Goal: Task Accomplishment & Management: Use online tool/utility

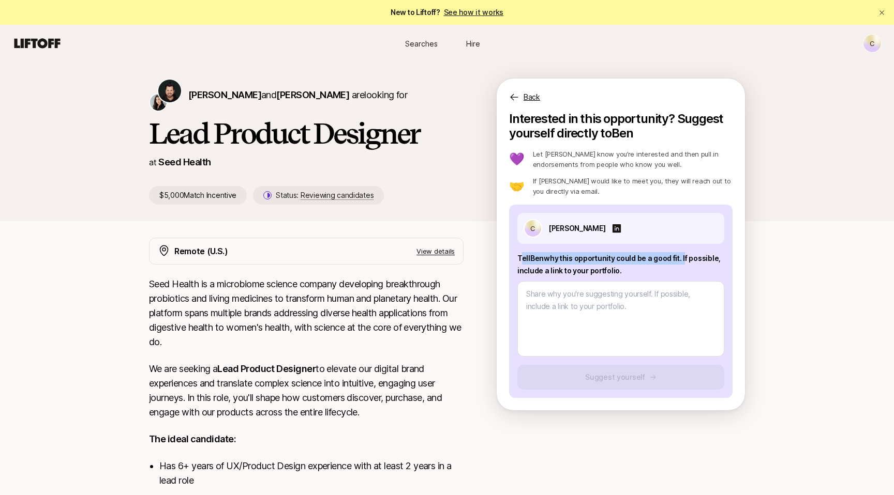
drag, startPoint x: 519, startPoint y: 258, endPoint x: 684, endPoint y: 260, distance: 165.0
click at [684, 260] on p "Tell [PERSON_NAME] why this opportunity could be a good fit . If possible, incl…" at bounding box center [620, 264] width 207 height 25
copy p "[PERSON_NAME] why this opportunity could be a good fit . I"
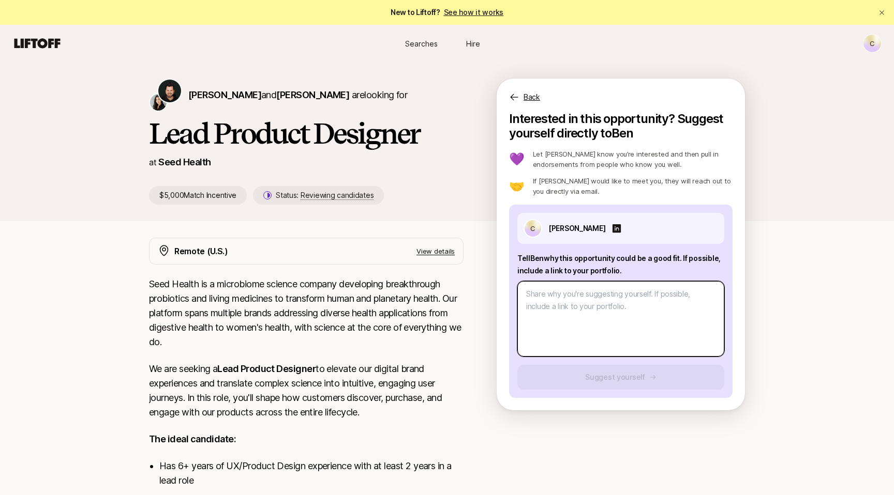
click at [599, 310] on textarea at bounding box center [620, 319] width 207 height 76
click at [565, 333] on textarea at bounding box center [620, 319] width 207 height 76
paste textarea "My background combines design leadership at a subscription based DTC biotech co…"
type textarea "My background combines design leadership at a subscription based DTC biotech co…"
type textarea "x"
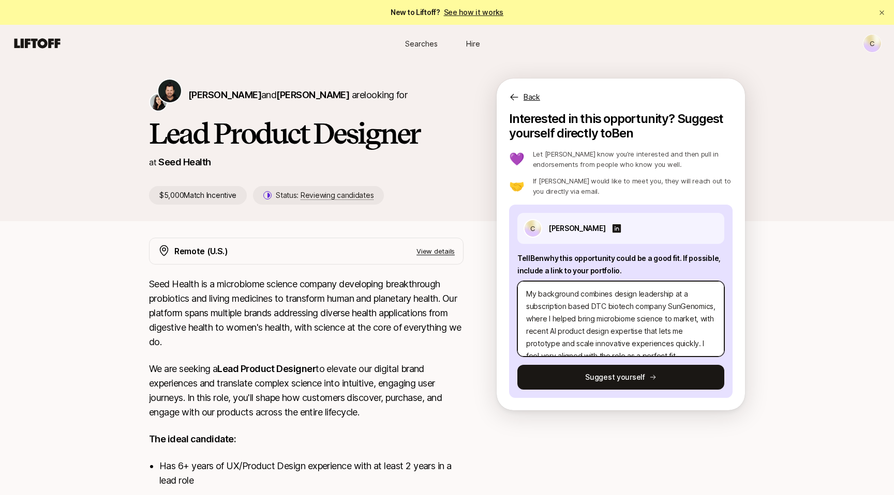
drag, startPoint x: 711, startPoint y: 307, endPoint x: 667, endPoint y: 309, distance: 44.0
click at [667, 309] on textarea "My background combines design leadership at a subscription based DTC biotech co…" at bounding box center [620, 319] width 207 height 76
click at [607, 306] on textarea "My background combines design leadership at a subscription based DTC biotech co…" at bounding box center [620, 319] width 207 height 76
type textarea "My background combines design leadership at a subscription based DTC pbiotech c…"
type textarea "x"
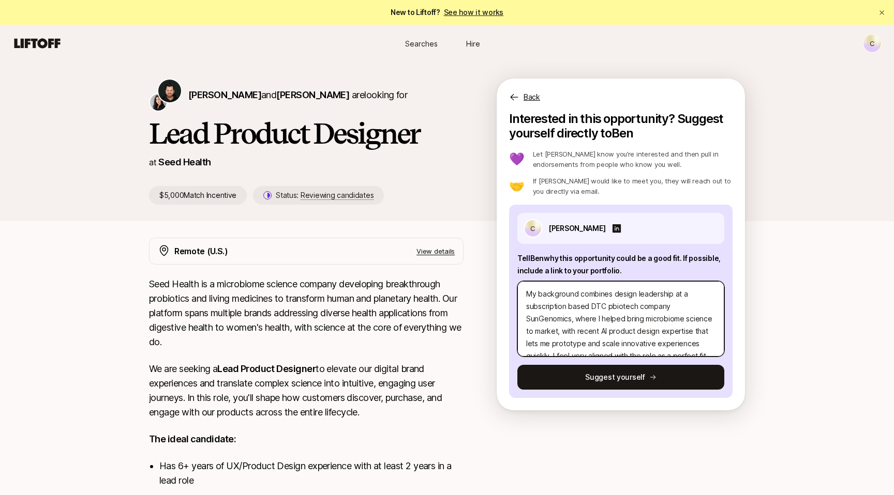
type textarea "My background combines design leadership at a subscription based DTC prbiotech …"
type textarea "x"
type textarea "My background combines design leadership at a subscription based DTC probiotech…"
type textarea "x"
type textarea "My background combines design leadership at a subscription based DTC probbiotec…"
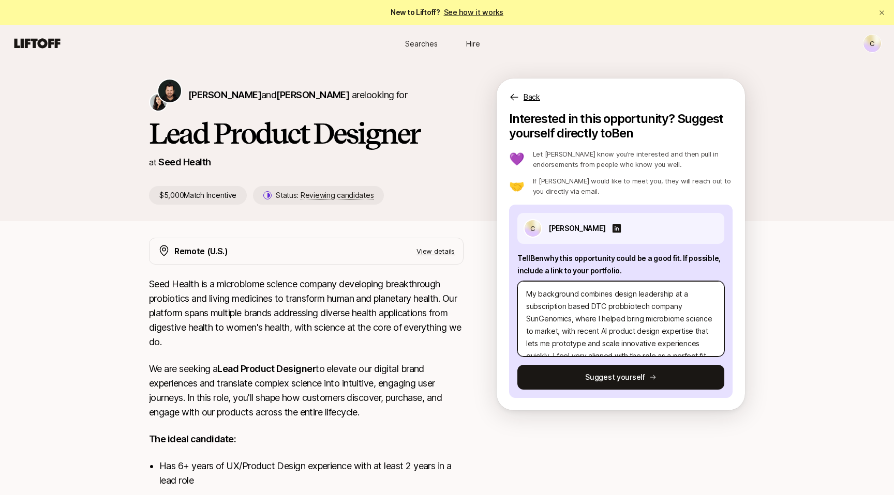
type textarea "x"
type textarea "My background combines design leadership at a subscription based DTC probibiote…"
type textarea "x"
type textarea "My background combines design leadership at a subscription based DTC probiobiot…"
type textarea "x"
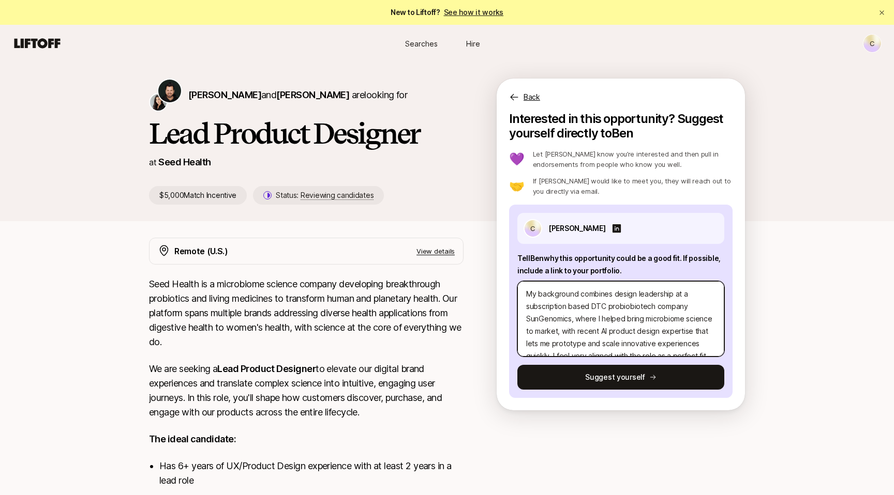
type textarea "My background combines design leadership at a subscription based DTC probiotbio…"
type textarea "x"
type textarea "My background combines design leadership at a subscription based DTC probiotibi…"
type textarea "x"
type textarea "My background combines design leadership at a subscription based DTC probioticb…"
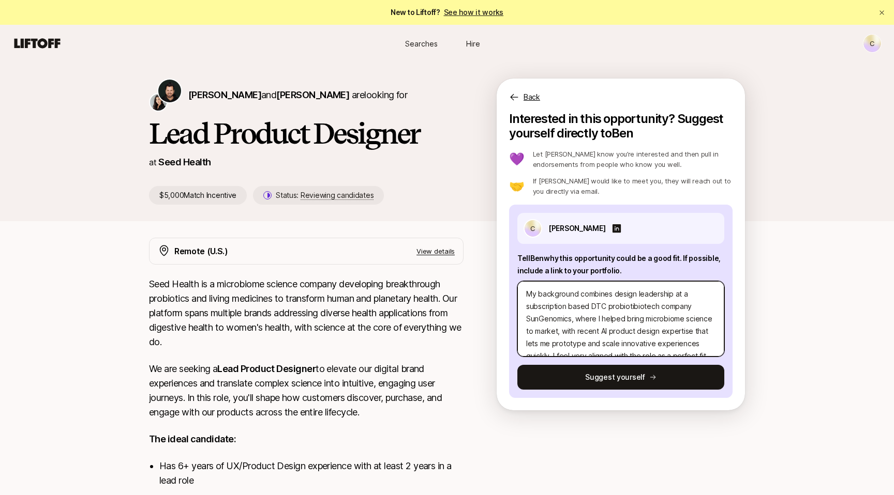
type textarea "x"
type textarea "My background combines design leadership at a subscription based DTC probiotic …"
type textarea "x"
click at [660, 320] on textarea "My background combines design leadership at a subscription based DTC probiotic …" at bounding box center [620, 319] width 207 height 76
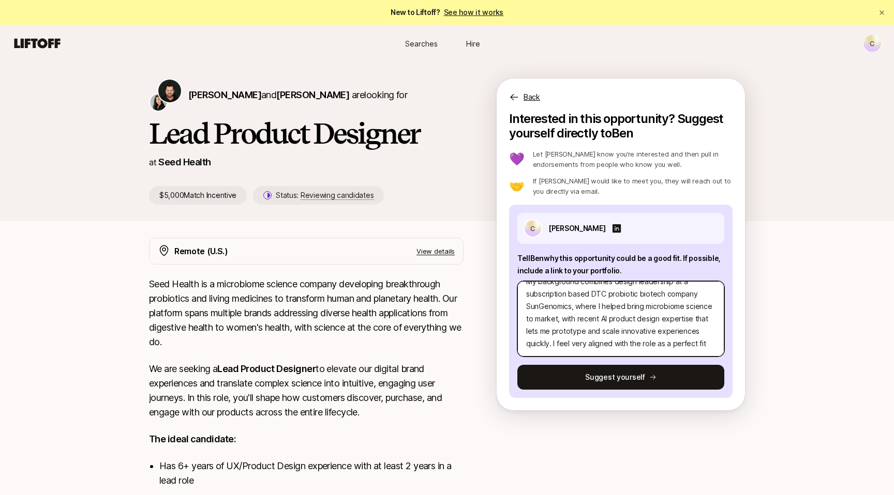
type textarea "My background combines design leadership at a subscription based DTC probiotic …"
type textarea "x"
type textarea "My background combines design leadership at a subscription based DTC probiotic …"
type textarea "x"
type textarea "My background combines design leadership at a subscription based DTC probiotic …"
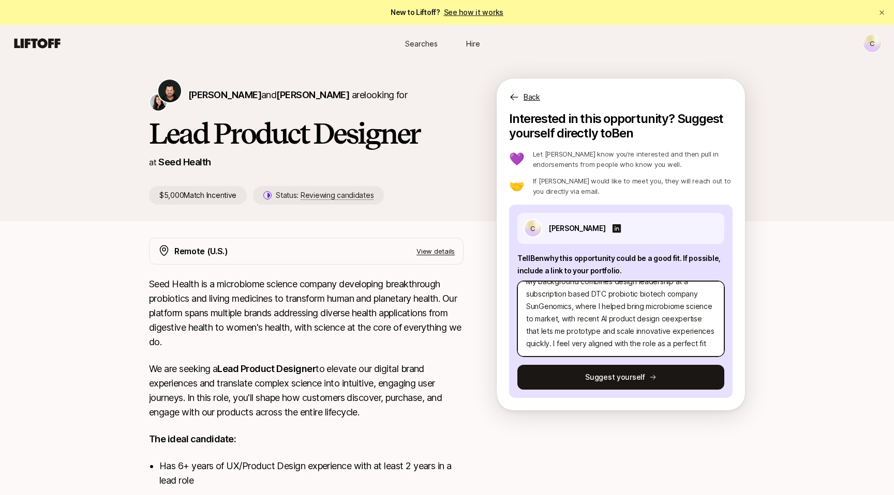
type textarea "x"
type textarea "My background combines design leadership at a subscription based DTC probiotic …"
type textarea "x"
type textarea "My background combines design leadership at a subscription based DTC probiotic …"
type textarea "x"
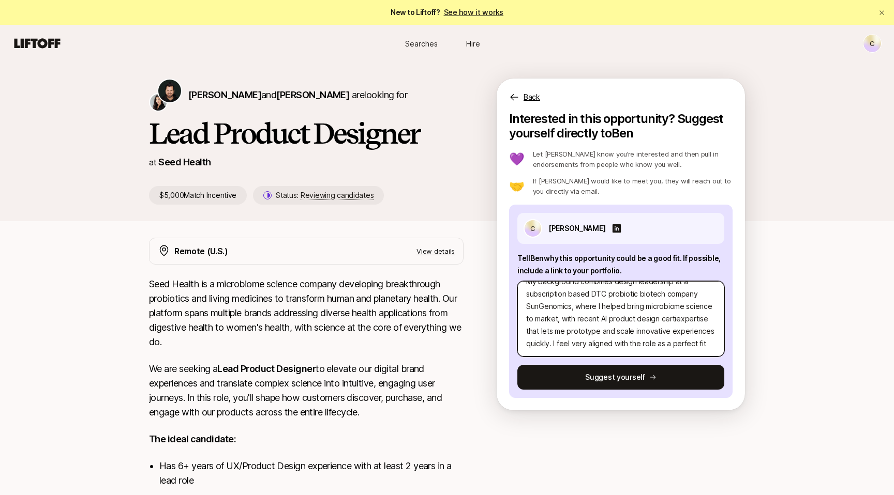
type textarea "My background combines design leadership at a subscription based DTC probiotic …"
type textarea "x"
type textarea "My background combines design leadership at a subscription based DTC probiotic …"
type textarea "x"
type textarea "My background combines design leadership at a subscription based DTC probiotic …"
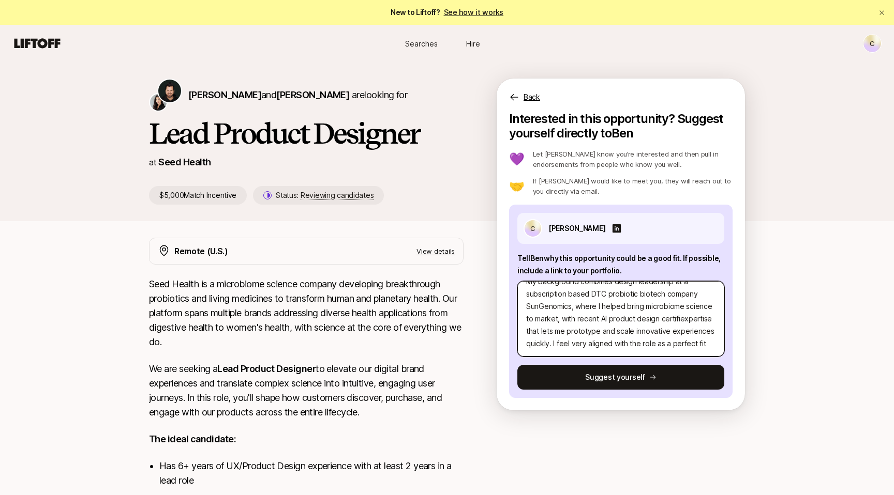
type textarea "x"
type textarea "My background combines design leadership at a subscription based DTC probiotic …"
type textarea "x"
type textarea "My background combines design leadership at a subscription based DTC probiotic …"
type textarea "x"
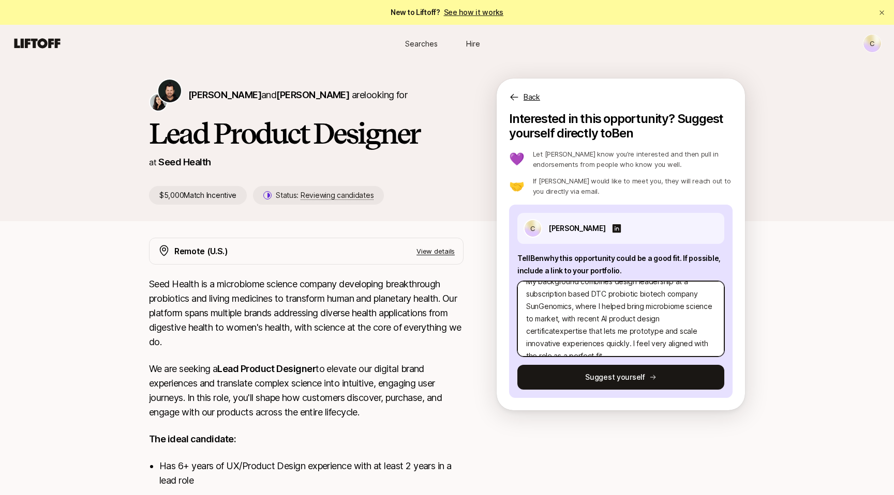
type textarea "My background combines design leadership at a subscription based DTC probiotic …"
type textarea "x"
type textarea "My background combines design leadership at a subscription based DTC probiotic …"
type textarea "x"
type textarea "My background combines design leadership at a subscription based DTC probiotic …"
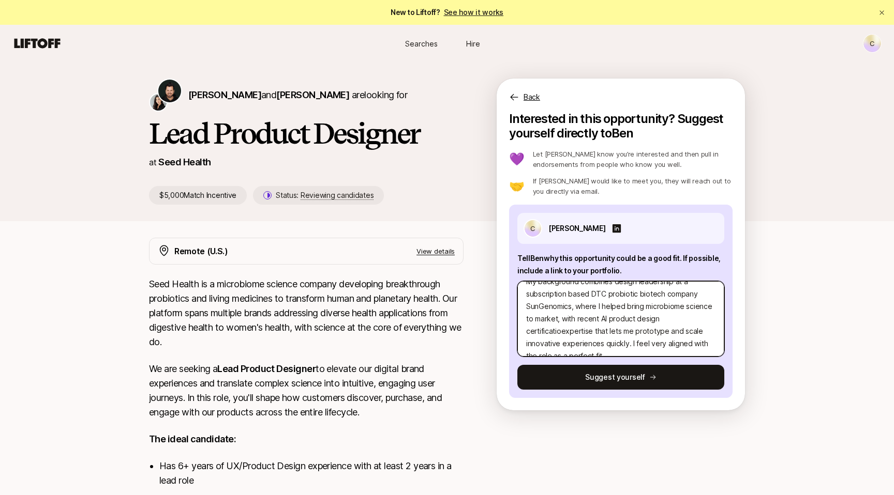
type textarea "x"
type textarea "My background combines design leadership at a subscription based DTC probiotic …"
type textarea "x"
type textarea "My background combines design leadership at a subscription based DTC probiotic …"
type textarea "x"
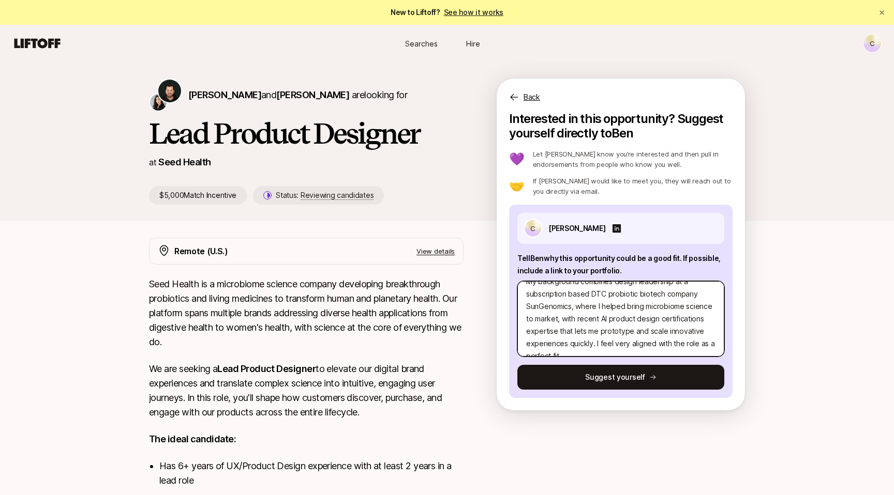
type textarea "My background combines design leadership at a subscription based DTC probiotic …"
type textarea "x"
type textarea "My background combines design leadership at a subscription based DTC probiotic …"
type textarea "x"
type textarea "My background combines design leadership at a subscription based DTC probiotic …"
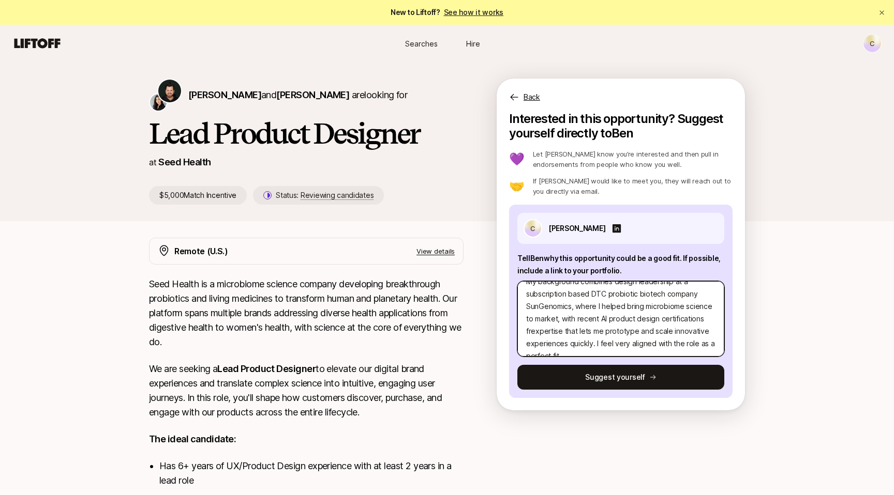
type textarea "x"
type textarea "My background combines design leadership at a subscription based DTC probiotic …"
type textarea "x"
type textarea "My background combines design leadership at a subscription based DTC probiotic …"
type textarea "x"
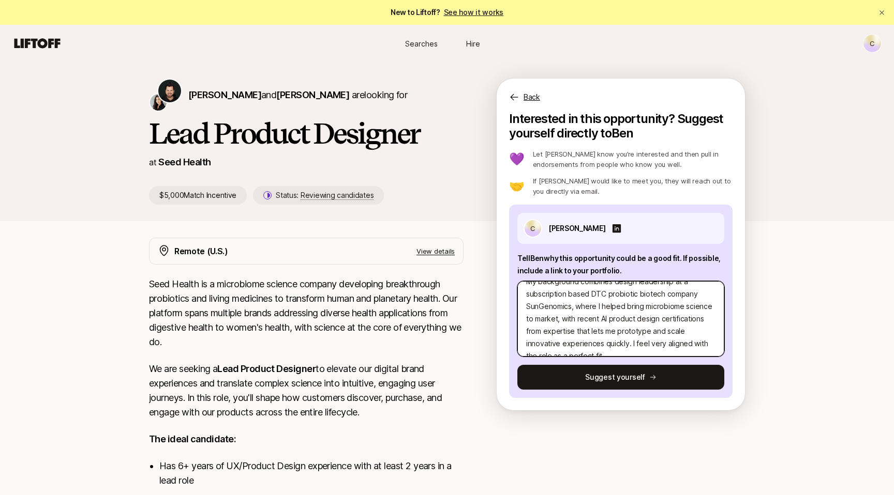
type textarea "My background combines design leadership at a subscription based DTC probiotic …"
type textarea "x"
type textarea "My background combines design leadership at a subscription based DTC probiotic …"
type textarea "x"
type textarea "My background combines design leadership at a subscription based DTC probiotic …"
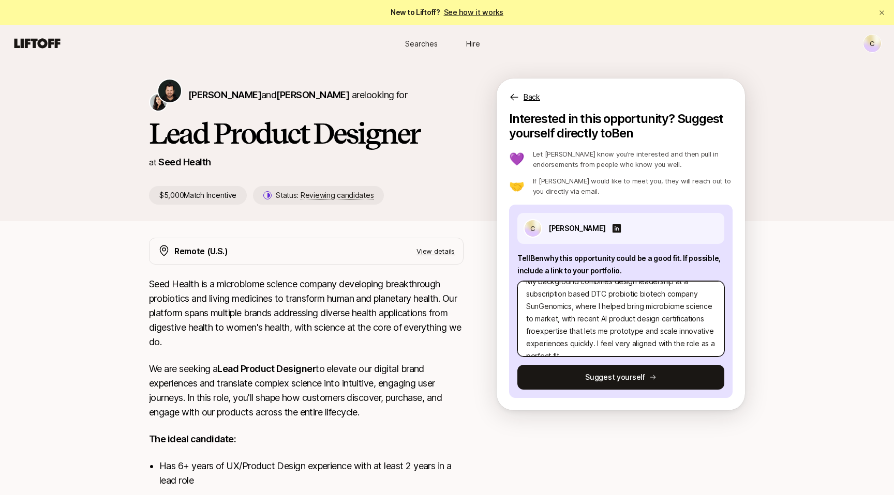
type textarea "x"
type textarea "My background combines design leadership at a subscription based DTC probiotic …"
type textarea "x"
type textarea "My background combines design leadership at a subscription based DTC probiotic …"
type textarea "x"
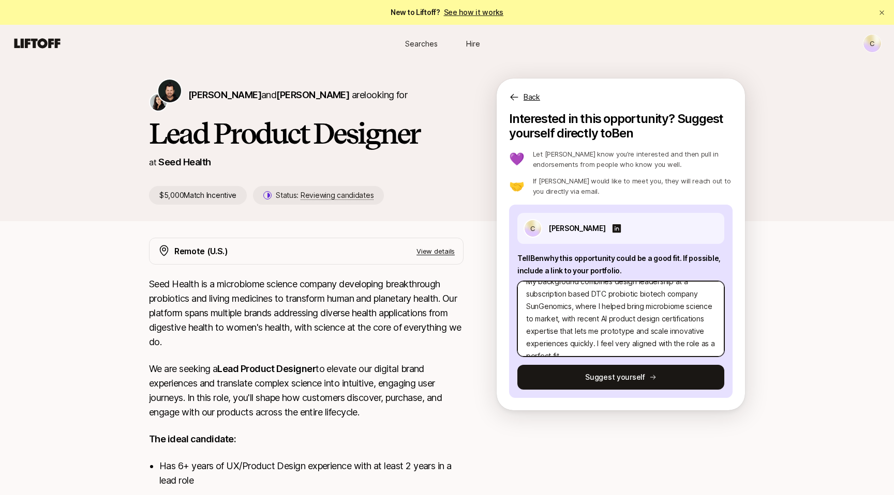
type textarea "My background combines design leadership at a subscription based DTC probiotic …"
type textarea "x"
type textarea "My background combines design leadership at a subscription based DTC probiotic …"
type textarea "x"
type textarea "My background combines design leadership at a subscription based DTC probiotic …"
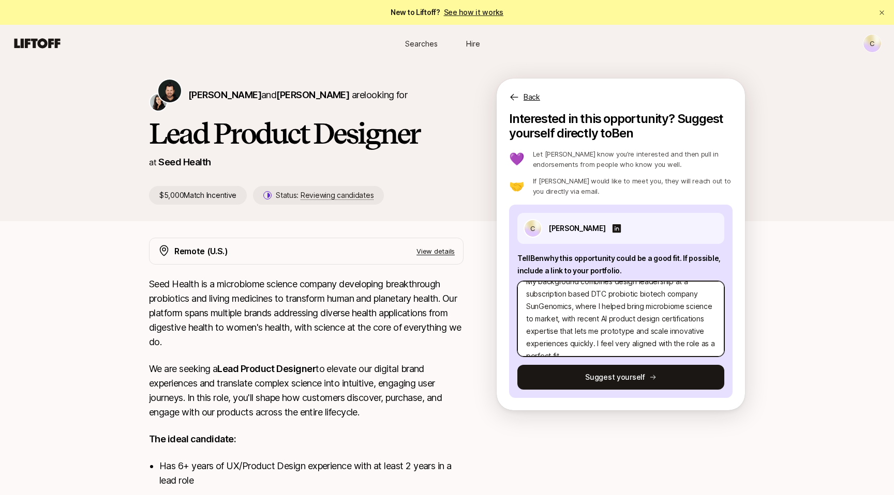
type textarea "x"
type textarea "My background combines design leadership at a subscription based DTC probiotic …"
type textarea "x"
click at [569, 345] on textarea "My background combines design leadership at a subscription based DTC probiotic …" at bounding box center [620, 319] width 207 height 76
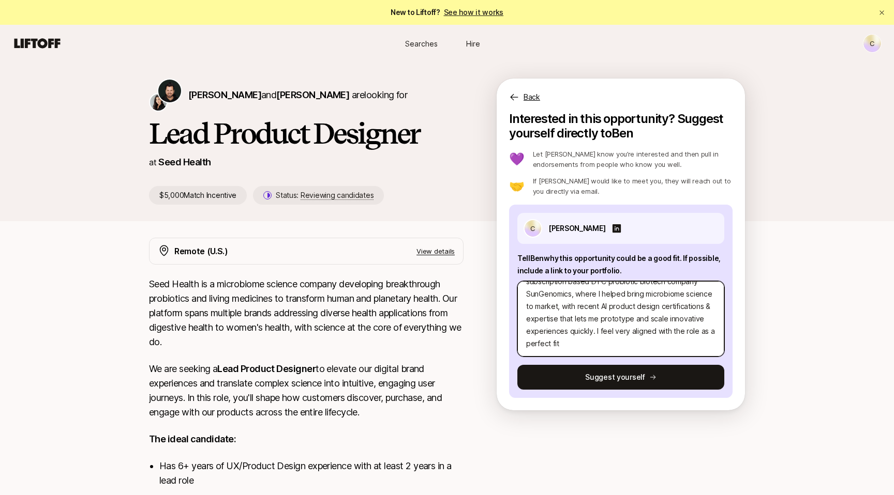
type textarea "My background combines design leadership at a subscription based DTC probiotic …"
type textarea "x"
type textarea "My background combines design leadership at a subscription based DTC probiotic …"
type textarea "x"
type textarea "My background combines design leadership at a subscription based DTC probiotic …"
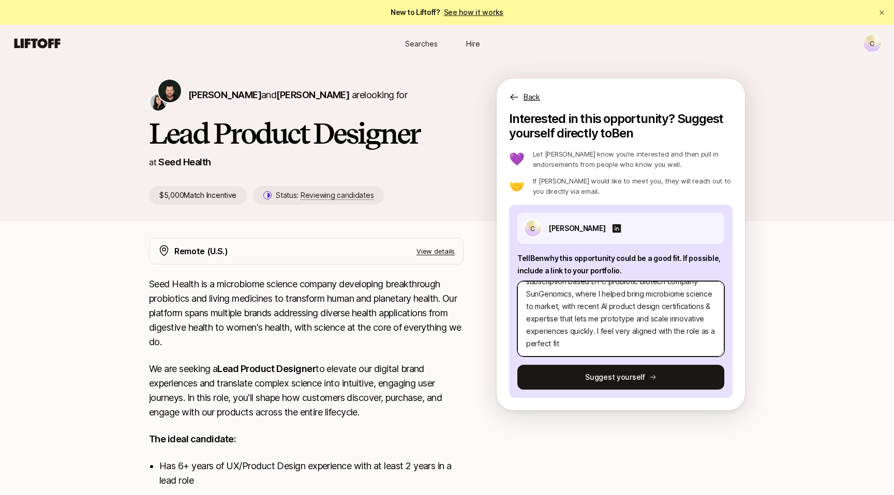
type textarea "x"
type textarea "My background combines design leadership at a subscription based DTC probiotic …"
type textarea "x"
type textarea "My background combines design leadership at a subscription based DTC probiotic …"
type textarea "x"
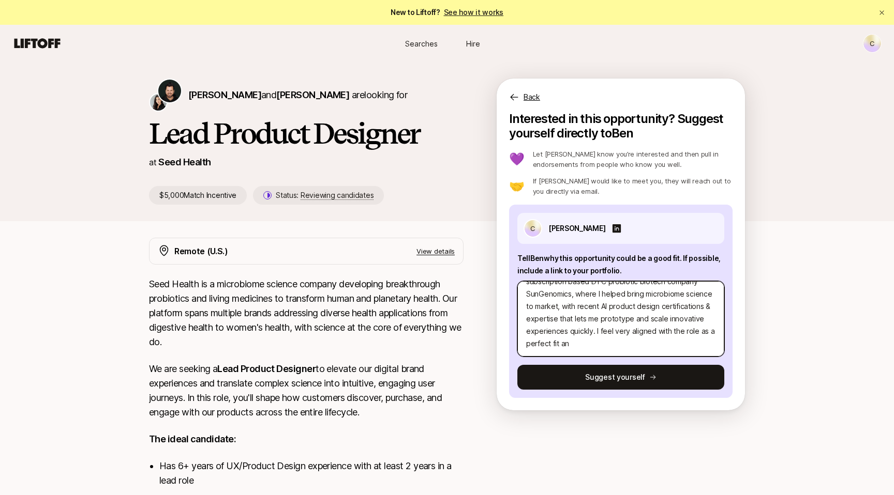
type textarea "My background combines design leadership at a subscription based DTC probiotic …"
type textarea "x"
type textarea "My background combines design leadership at a subscription based DTC probiotic …"
type textarea "x"
type textarea "My background combines design leadership at a subscription based DTC probiotic …"
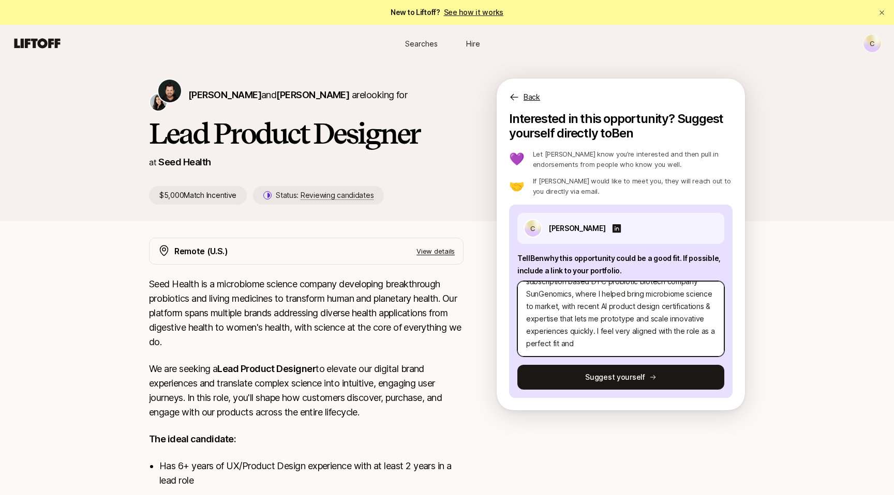
type textarea "x"
type textarea "My background combines design leadership at a subscription based DTC probiotic …"
type textarea "x"
type textarea "My background combines design leadership at a subscription based DTC probiotic …"
type textarea "x"
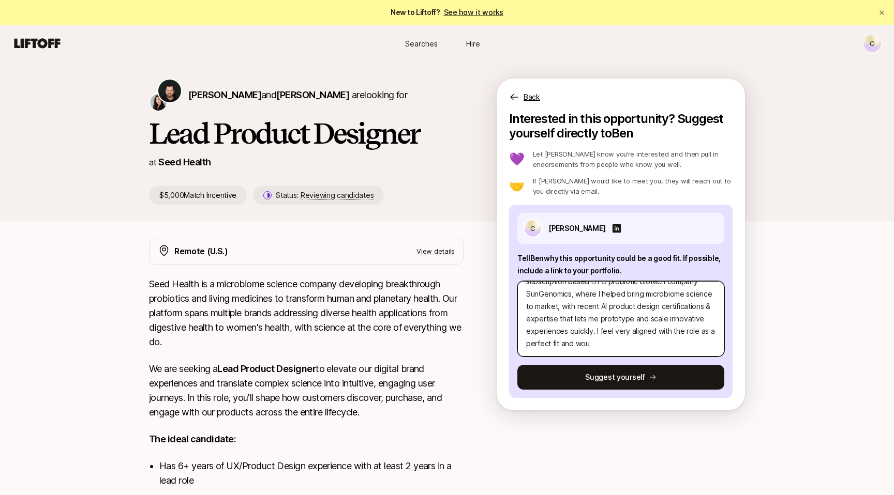
type textarea "My background combines design leadership at a subscription based DTC probiotic …"
type textarea "x"
type textarea "My background combines design leadership at a subscription based DTC probiotic …"
type textarea "x"
type textarea "My background combines design leadership at a subscription based DTC probiotic …"
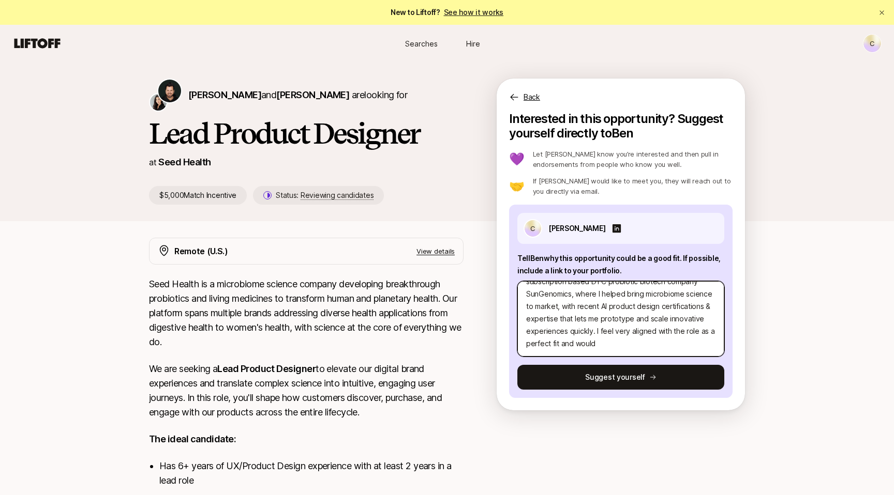
type textarea "x"
type textarea "My background combines design leadership at a subscription based DTC probiotic …"
type textarea "x"
type textarea "My background combines design leadership at a subscription based DTC probiotic …"
type textarea "x"
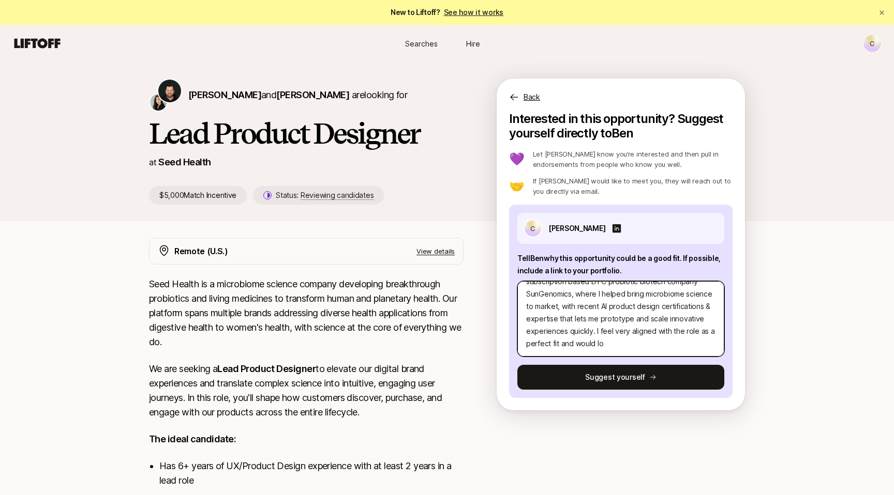
type textarea "My background combines design leadership at a subscription based DTC probiotic …"
type textarea "x"
type textarea "My background combines design leadership at a subscription based DTC probiotic …"
type textarea "x"
type textarea "My background combines design leadership at a subscription based DTC probiotic …"
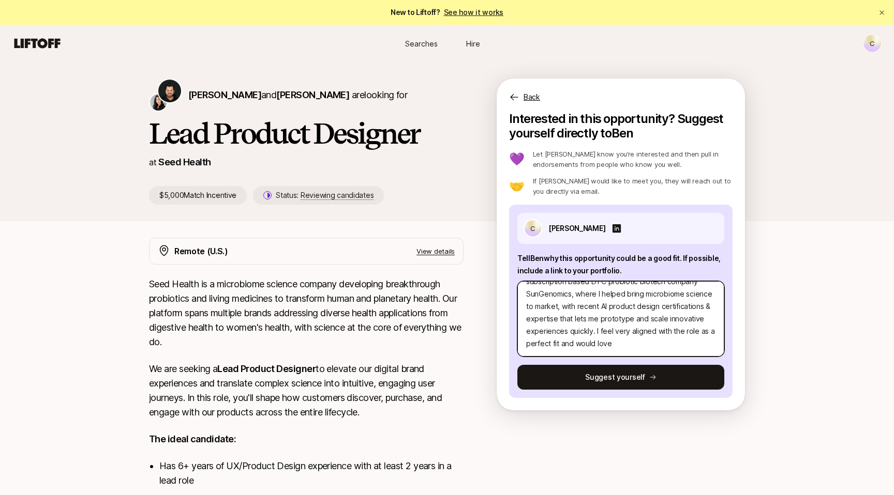
type textarea "x"
type textarea "My background combines design leadership at a subscription based DTC probiotic …"
type textarea "x"
type textarea "My background combines design leadership at a subscription based DTC probiotic …"
type textarea "x"
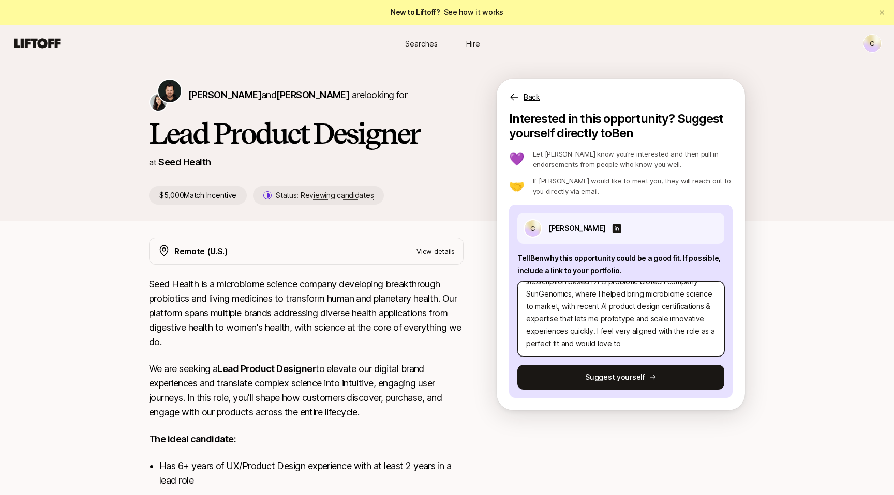
type textarea "My background combines design leadership at a subscription based DTC probiotic …"
type textarea "x"
type textarea "My background combines design leadership at a subscription based DTC probiotic …"
type textarea "x"
type textarea "My background combines design leadership at a subscription based DTC probiotic …"
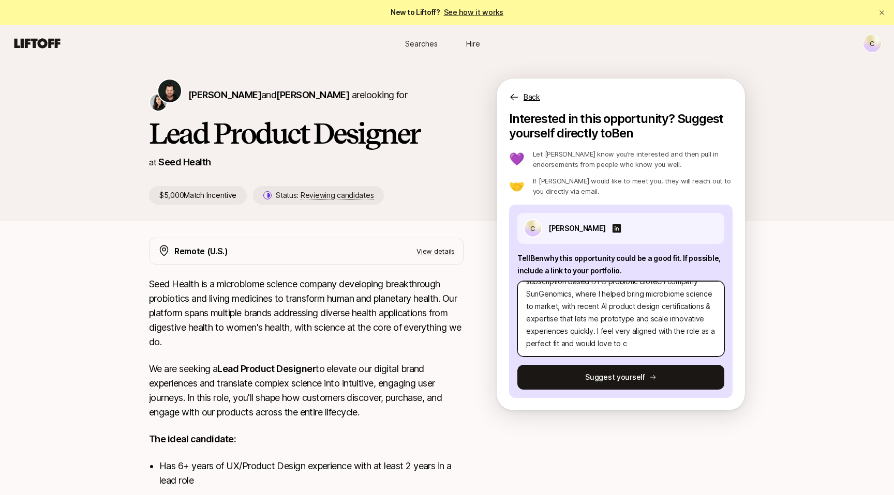
type textarea "x"
type textarea "My background combines design leadership at a subscription based DTC probiotic …"
type textarea "x"
type textarea "My background combines design leadership at a subscription based DTC probiotic …"
type textarea "x"
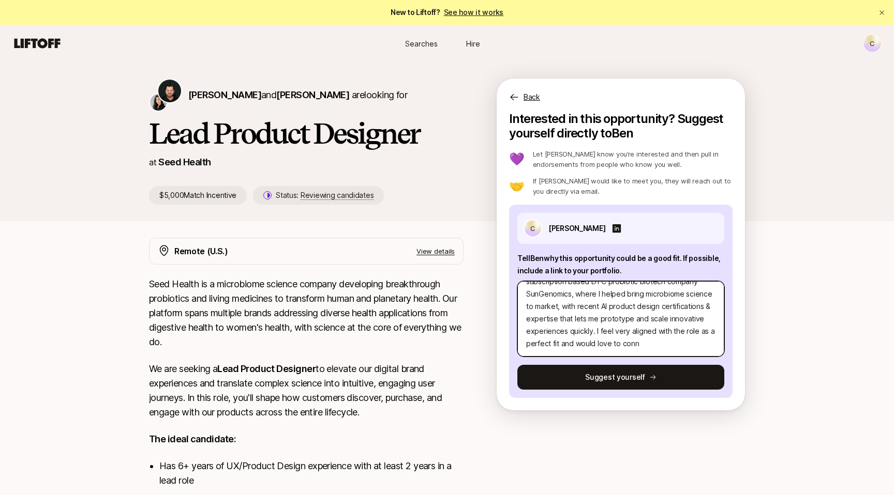
type textarea "My background combines design leadership at a subscription based DTC probiotic …"
type textarea "x"
type textarea "My background combines design leadership at a subscription based DTC probiotic …"
type textarea "x"
type textarea "My background combines design leadership at a subscription based DTC probiotic …"
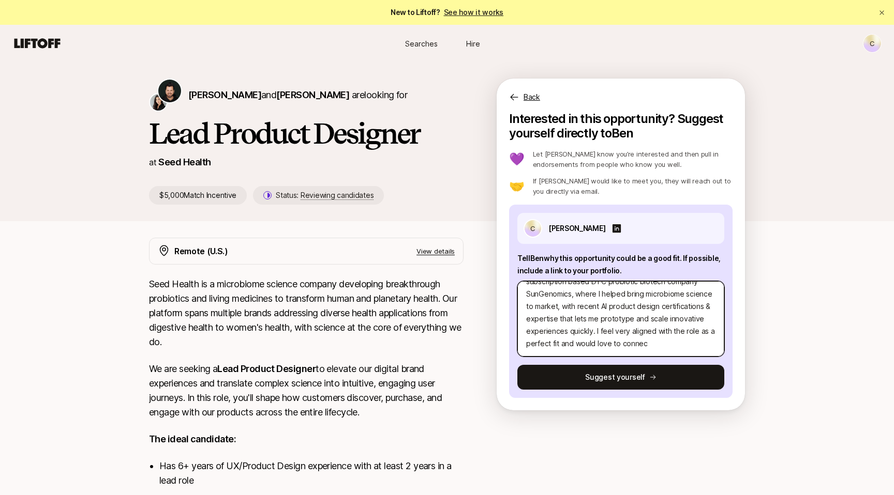
type textarea "x"
type textarea "My background combines design leadership at a subscription based DTC probiotic …"
type textarea "x"
type textarea "My background combines design leadership at a subscription based DTC probiotic …"
type textarea "x"
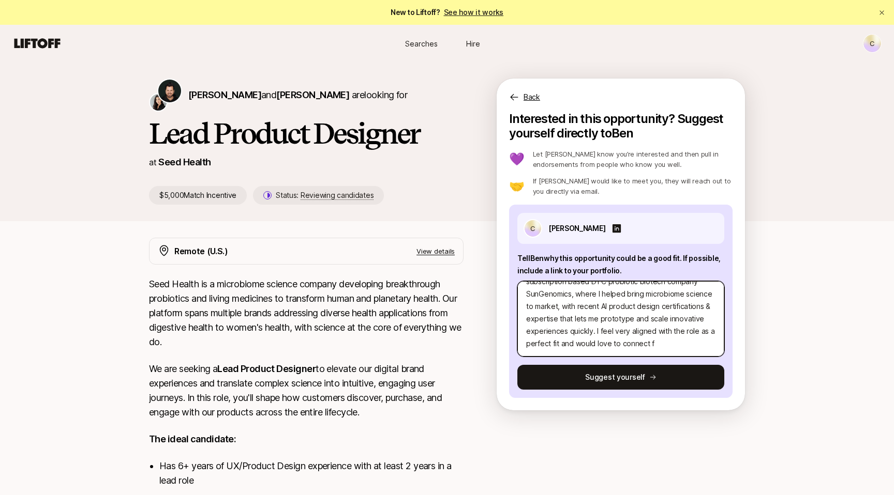
type textarea "My background combines design leadership at a subscription based DTC probiotic …"
type textarea "x"
type textarea "My background combines design leadership at a subscription based DTC probiotic …"
type textarea "x"
type textarea "My background combines design leadership at a subscription based DTC probiotic …"
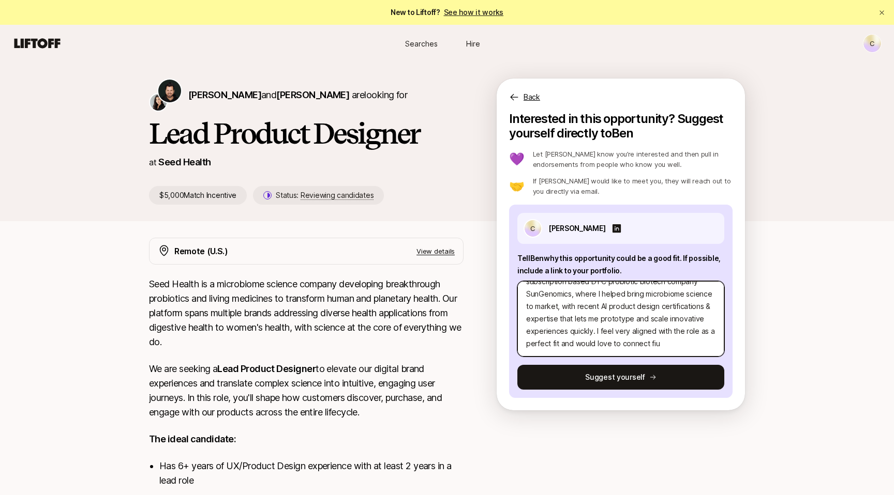
type textarea "x"
type textarea "My background combines design leadership at a subscription based DTC probiotic …"
type textarea "x"
type textarea "My background combines design leadership at a subscription based DTC probiotic …"
type textarea "x"
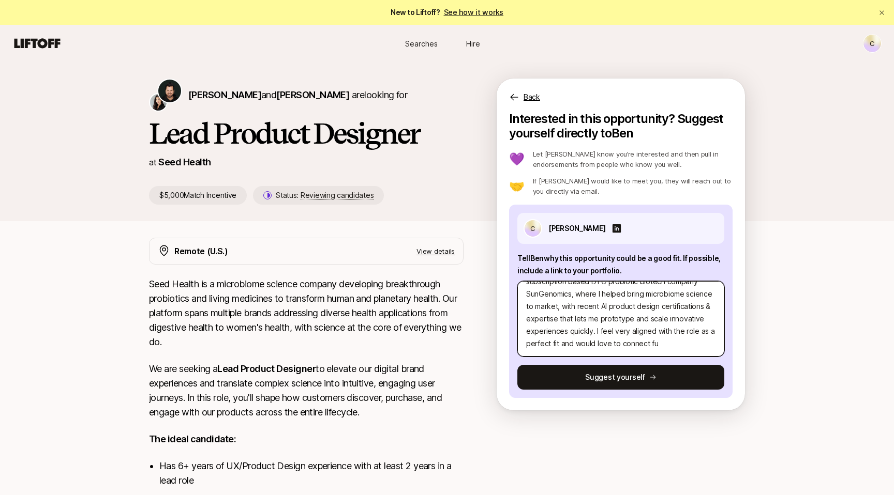
type textarea "My background combines design leadership at a subscription based DTC probiotic …"
type textarea "x"
type textarea "My background combines design leadership at a subscription based DTC probiotic …"
type textarea "x"
type textarea "My background combines design leadership at a subscription based DTC probiotic …"
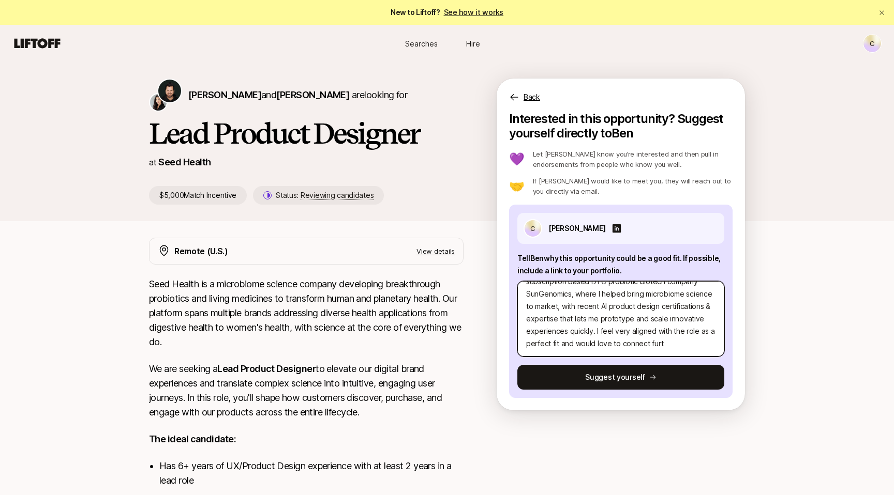
type textarea "x"
type textarea "My background combines design leadership at a subscription based DTC probiotic …"
type textarea "x"
type textarea "My background combines design leadership at a subscription based DTC probiotic …"
type textarea "x"
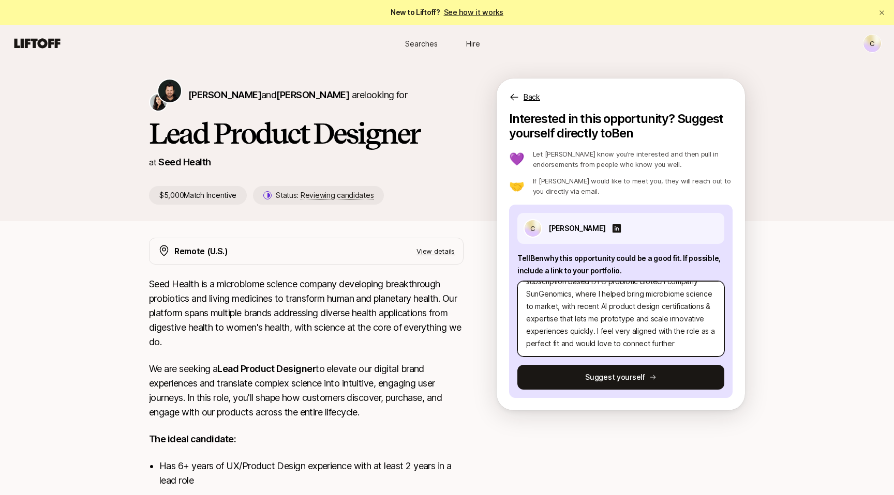
type textarea "My background combines design leadership at a subscription based DTC probiotic …"
type textarea "x"
type textarea "My background combines design leadership at a subscription based DTC probiotic …"
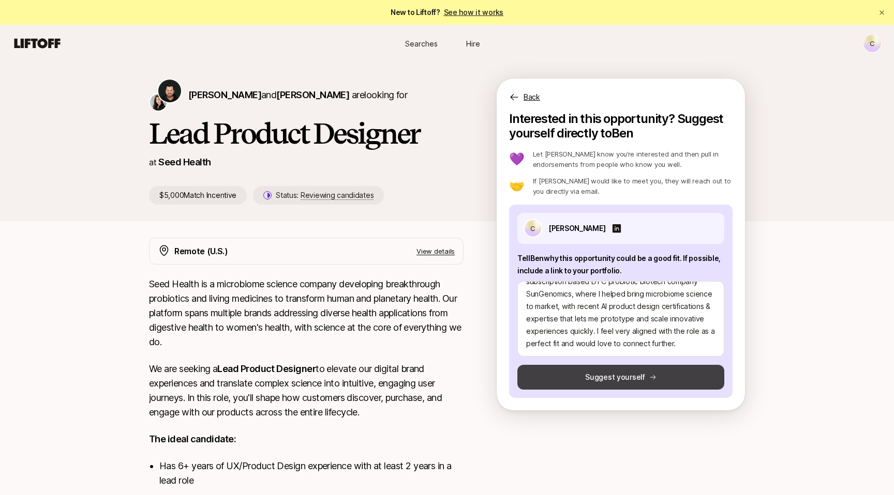
click at [604, 383] on button "Suggest yourself" at bounding box center [620, 377] width 207 height 25
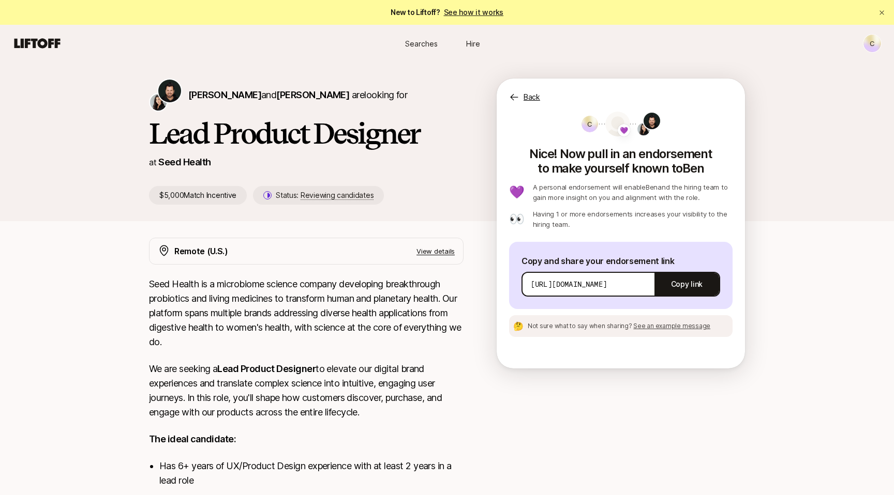
type textarea "x"
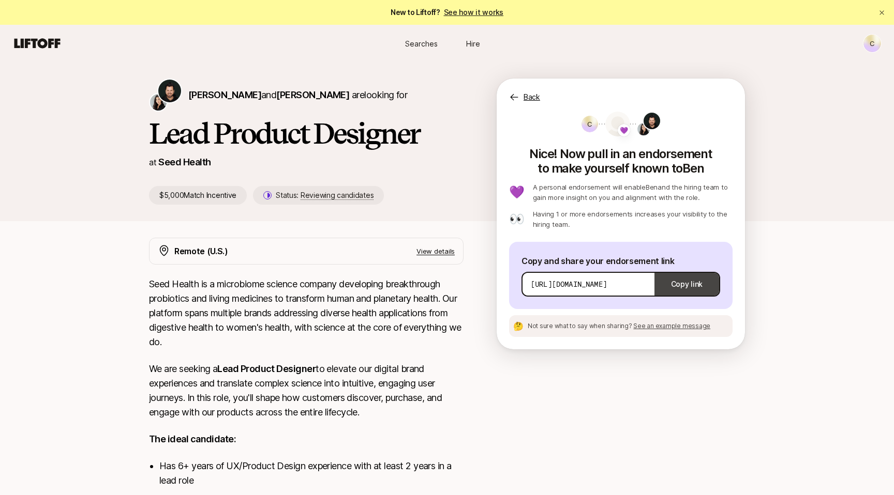
click at [678, 287] on button "Copy link" at bounding box center [686, 284] width 65 height 29
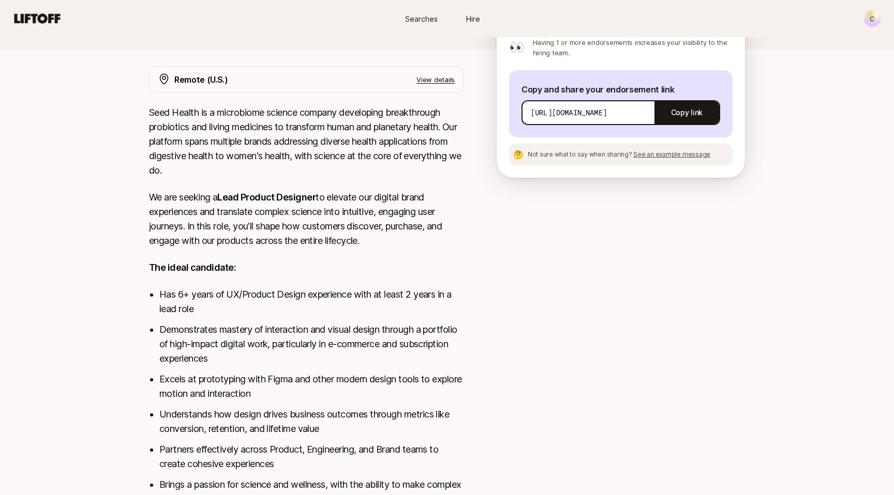
scroll to position [0, 0]
